Goal: Transaction & Acquisition: Purchase product/service

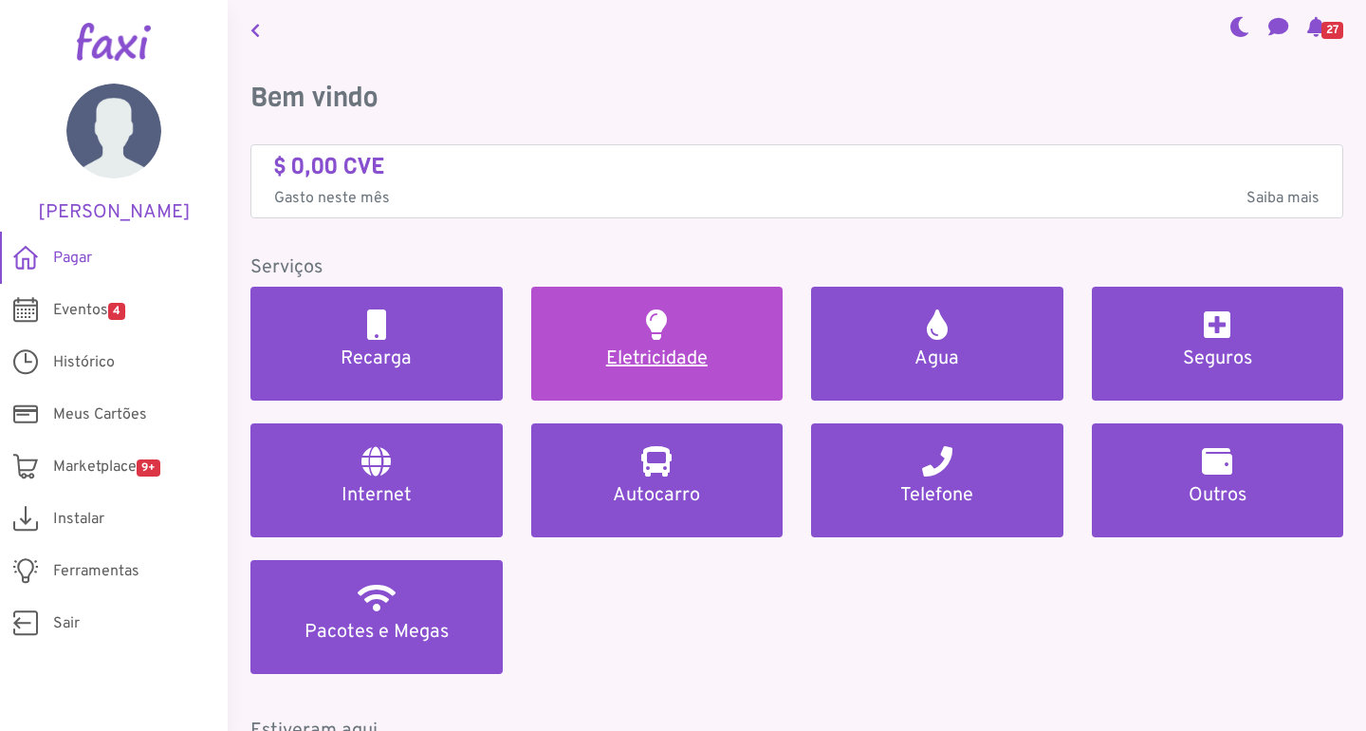
click at [688, 361] on h5 "Eletricidade" at bounding box center [657, 358] width 207 height 23
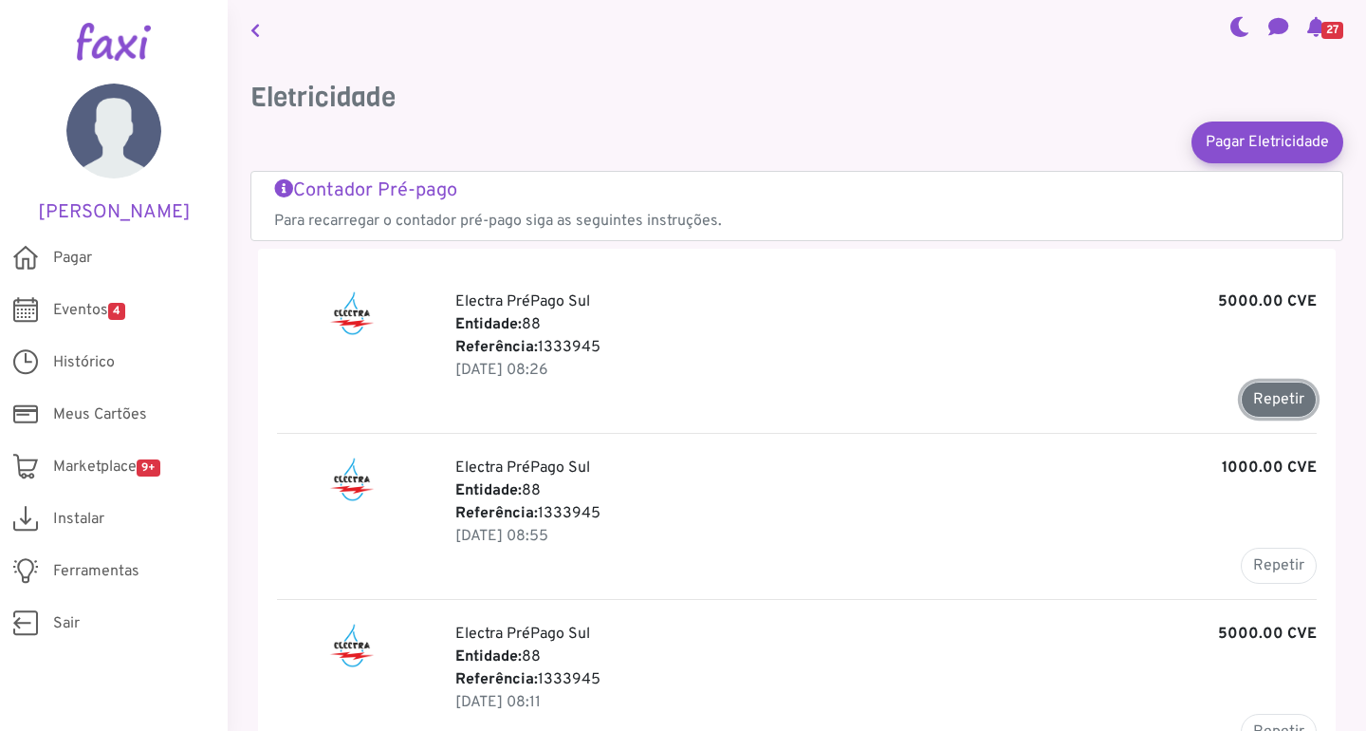
click at [1270, 398] on button "Repetir" at bounding box center [1279, 399] width 76 height 36
type input "*******"
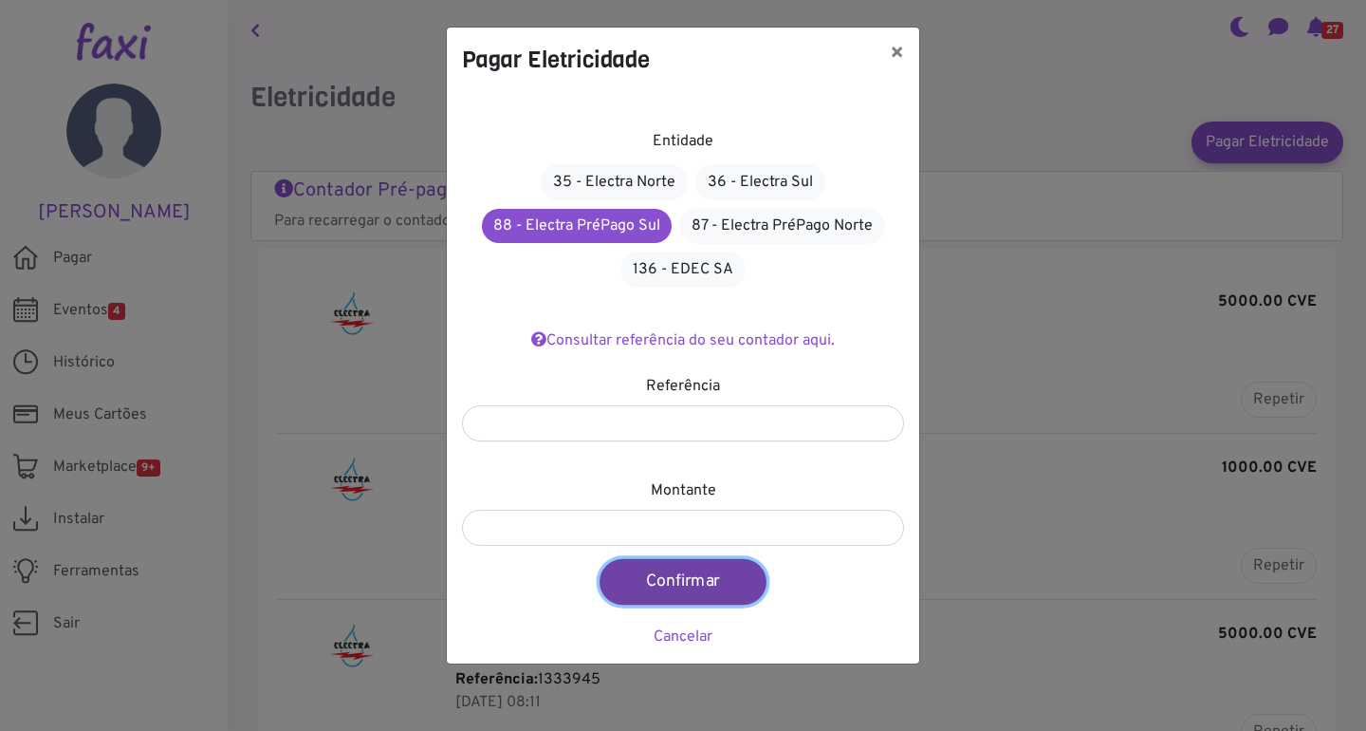
click at [705, 579] on button "Confirmar" at bounding box center [683, 582] width 167 height 46
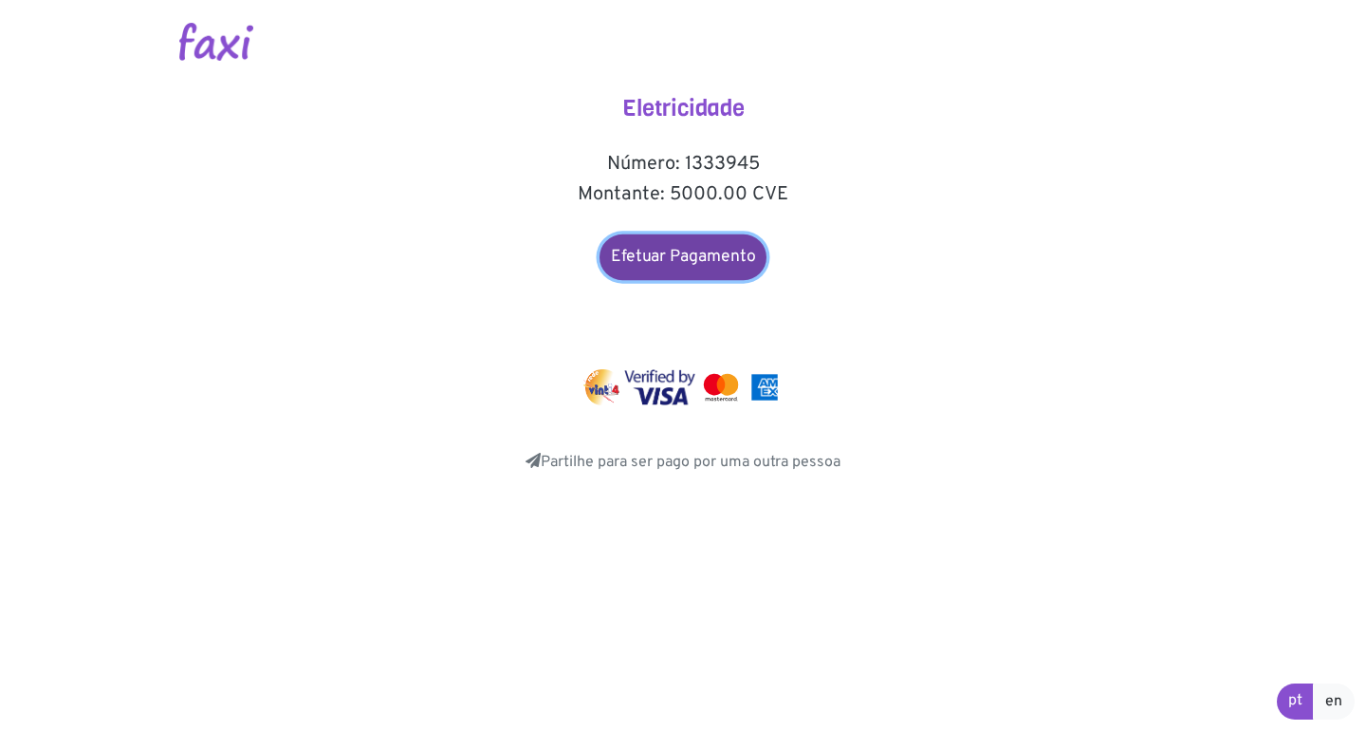
click at [687, 258] on link "Efetuar Pagamento" at bounding box center [683, 257] width 167 height 46
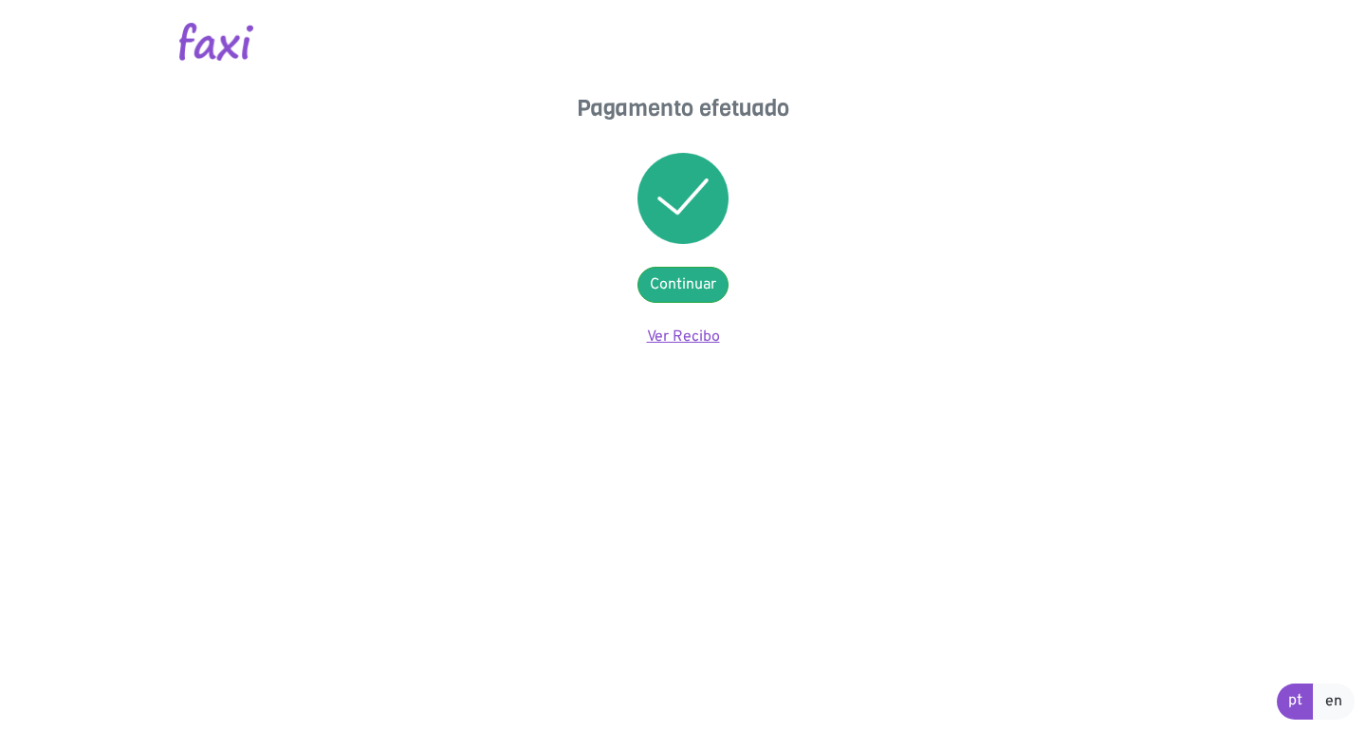
click at [676, 333] on link "Ver Recibo" at bounding box center [683, 336] width 73 height 19
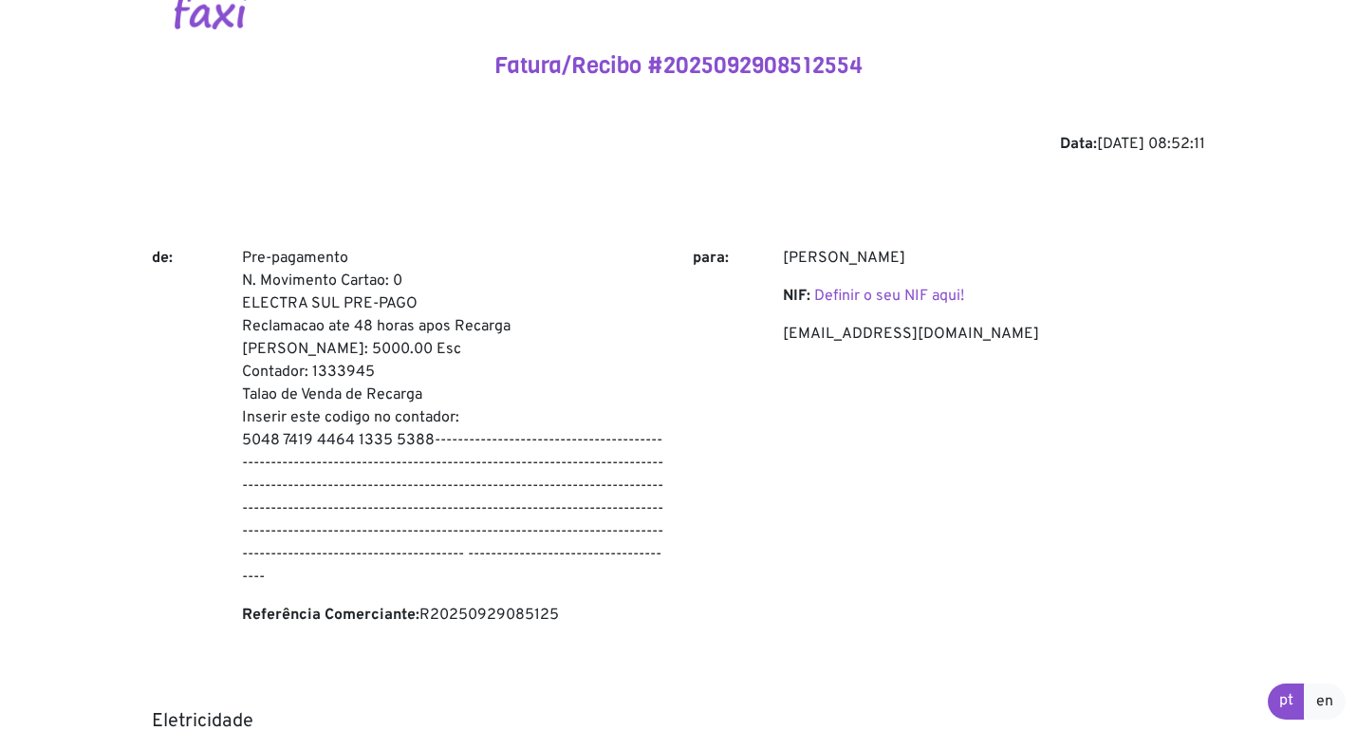
scroll to position [32, 0]
